Goal: Find specific page/section: Find specific page/section

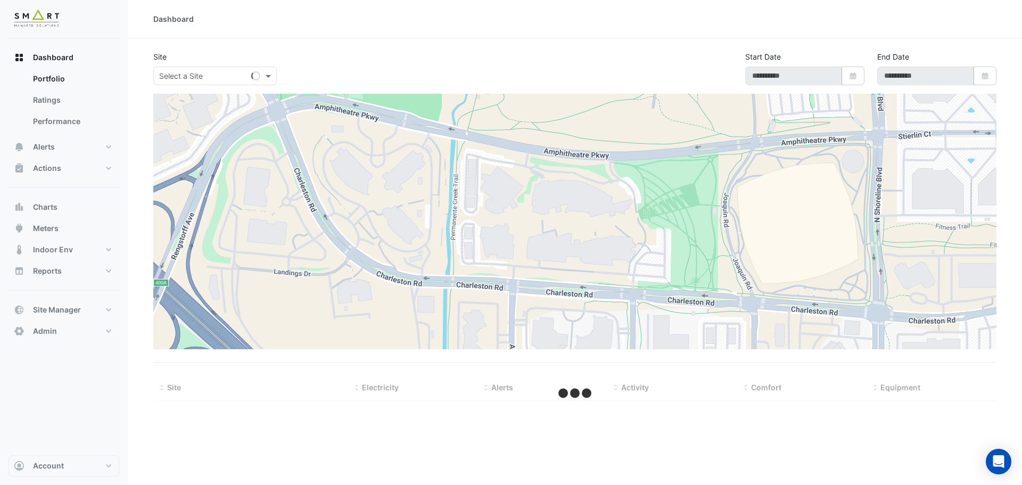
type input "**********"
select select "***"
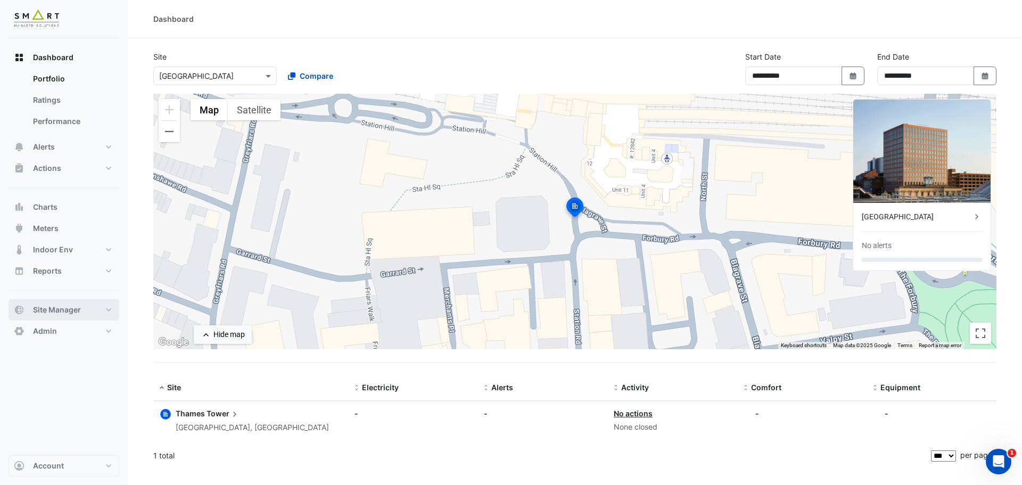
click at [80, 314] on span "Site Manager" at bounding box center [57, 310] width 48 height 11
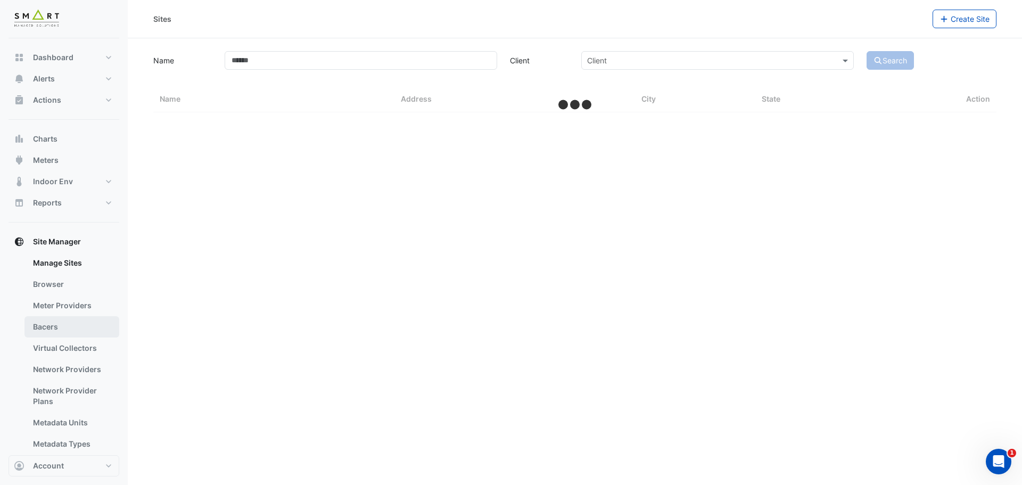
click at [59, 328] on link "Bacers" at bounding box center [71, 326] width 95 height 21
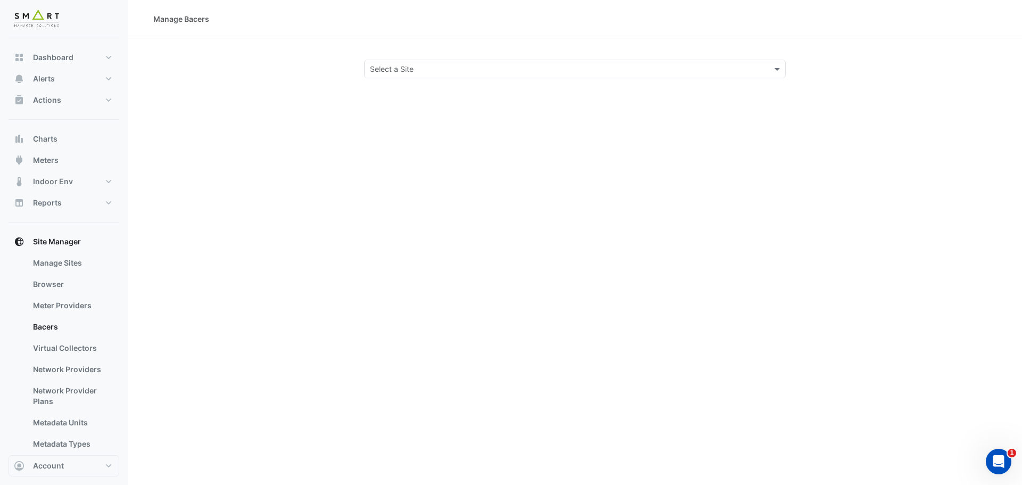
click at [425, 72] on input "text" at bounding box center [564, 69] width 389 height 11
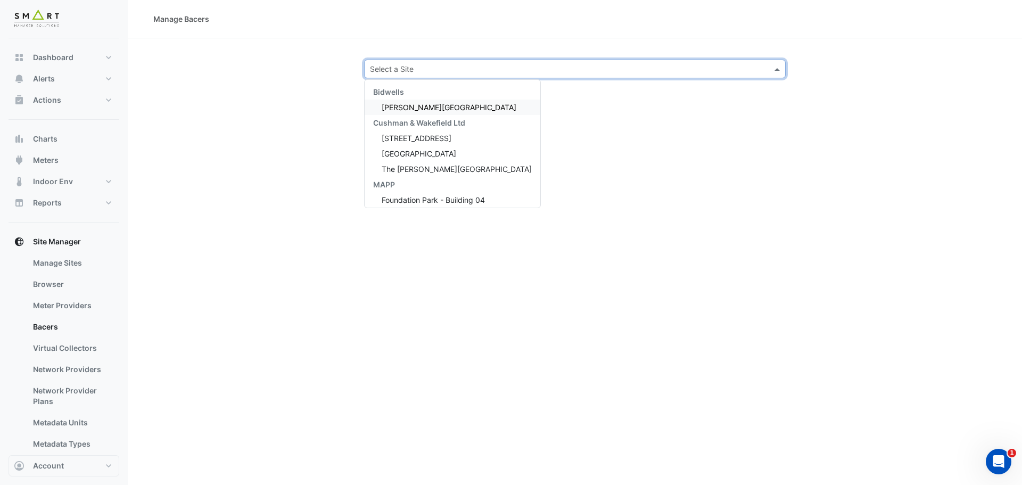
click at [425, 102] on div "Bidwell House" at bounding box center [453, 107] width 176 height 15
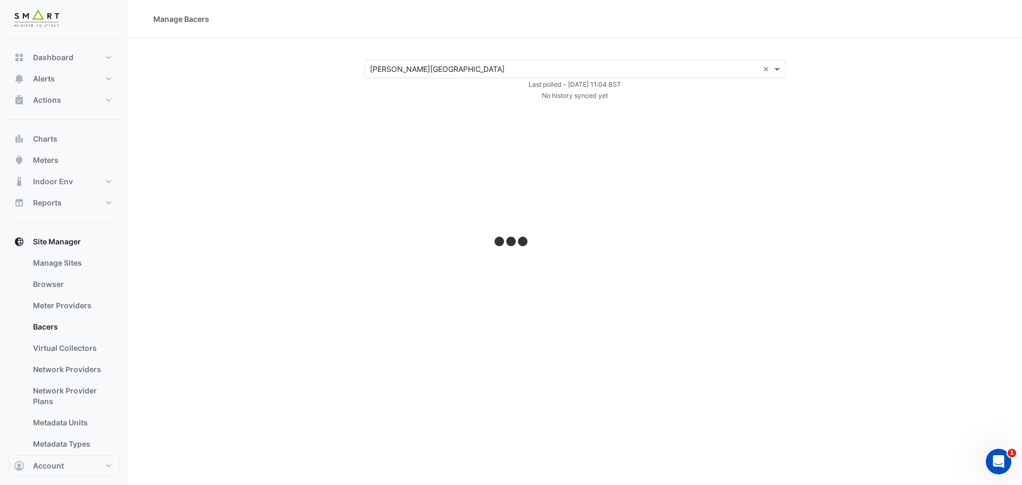
click at [569, 83] on small "Last polled - Thu 25-Sep-2025 11:04 BST" at bounding box center [575, 84] width 93 height 8
click at [636, 104] on div "Manage Bacers × Bidwell House × Last polled - Thu 25-Sep-2025 11:04 BST No hist…" at bounding box center [575, 242] width 894 height 485
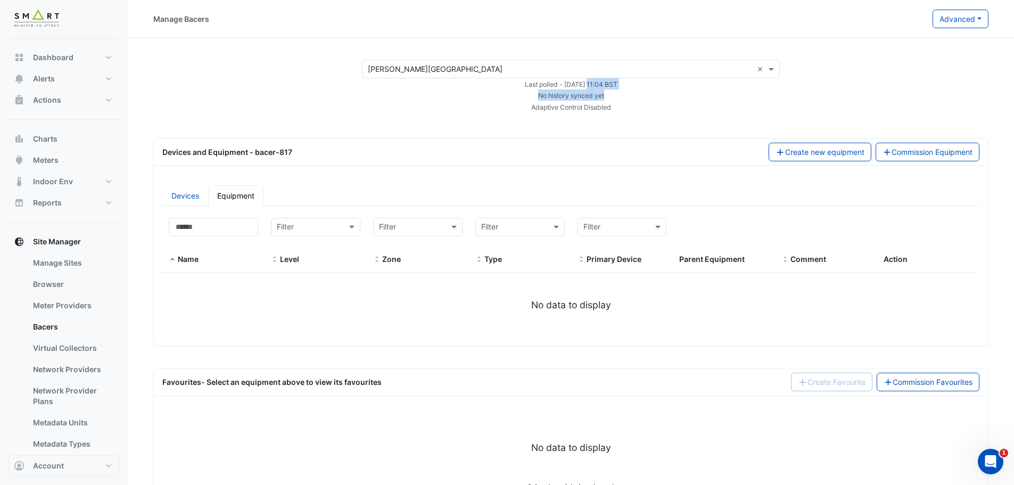
drag, startPoint x: 612, startPoint y: 96, endPoint x: 505, endPoint y: 80, distance: 108.2
click at [505, 80] on form "× Bidwell House × Last polled - Thu 25-Sep-2025 11:04 BST No history synced yet…" at bounding box center [571, 86] width 418 height 53
click at [559, 96] on small "No history synced yet" at bounding box center [571, 96] width 66 height 8
click at [186, 193] on link "Devices" at bounding box center [185, 195] width 46 height 21
